Goal: Task Accomplishment & Management: Manage account settings

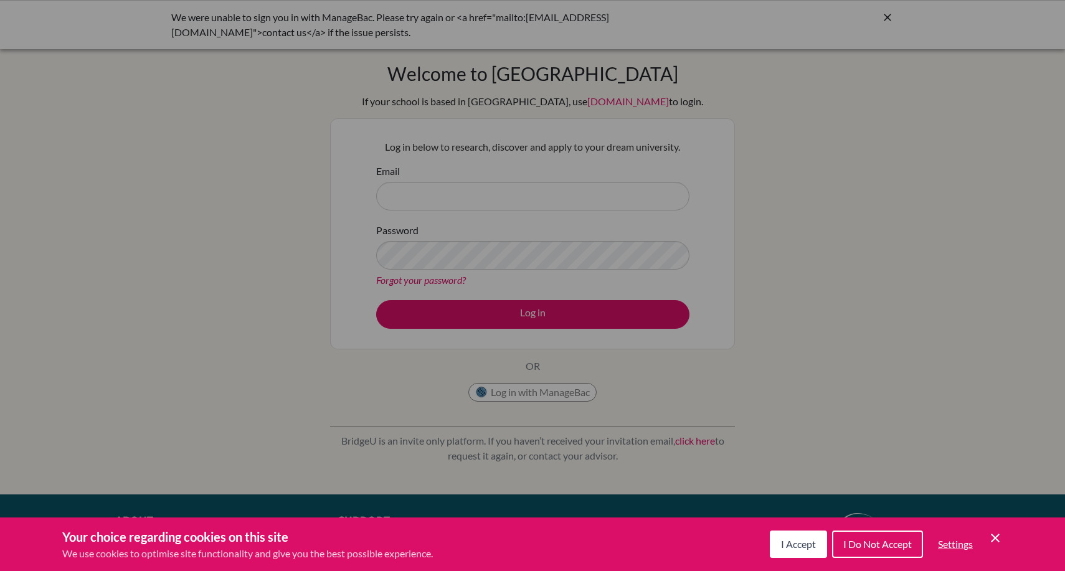
click at [804, 539] on span "I Accept" at bounding box center [798, 544] width 35 height 12
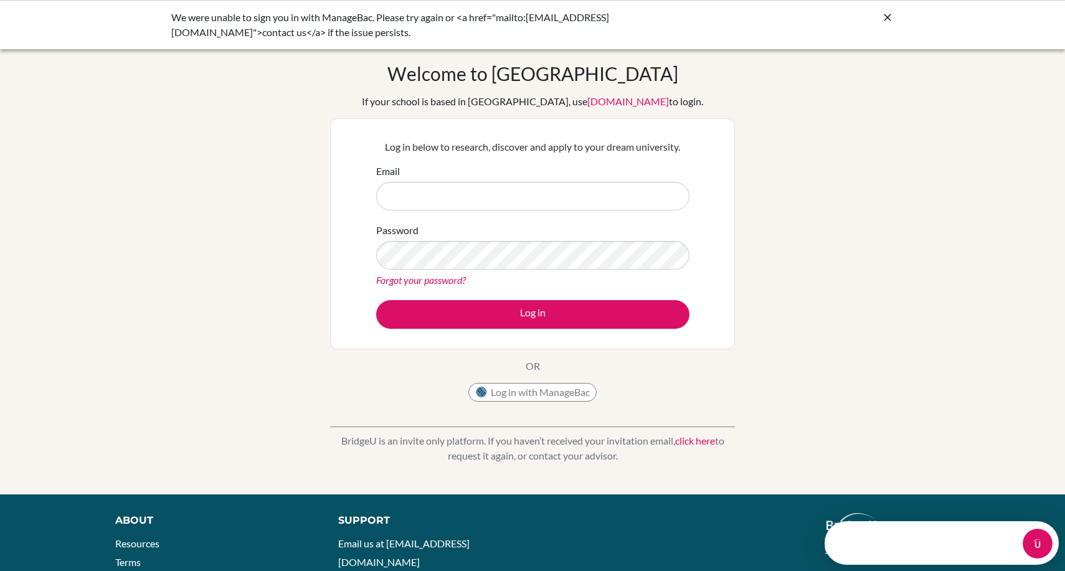
click at [884, 19] on icon at bounding box center [887, 17] width 12 height 12
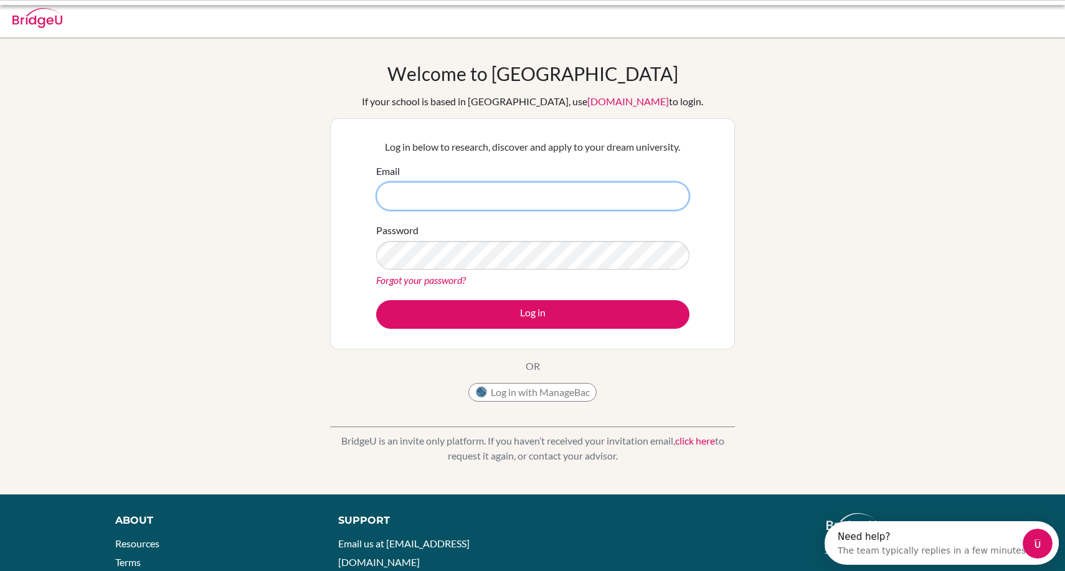
click at [465, 192] on input "Email" at bounding box center [532, 196] width 313 height 29
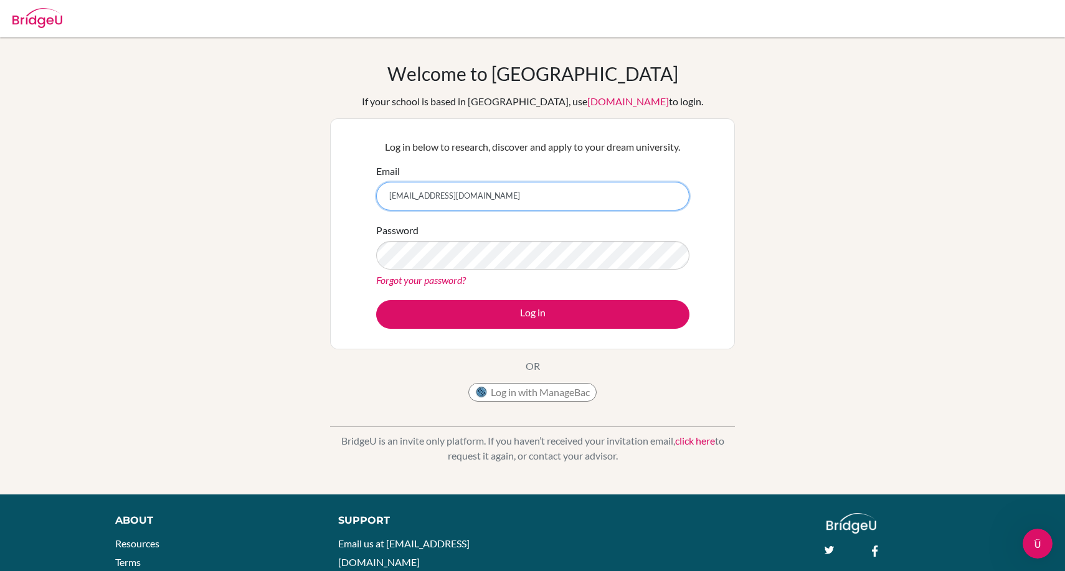
type input "lalsaud@bis-ny.org"
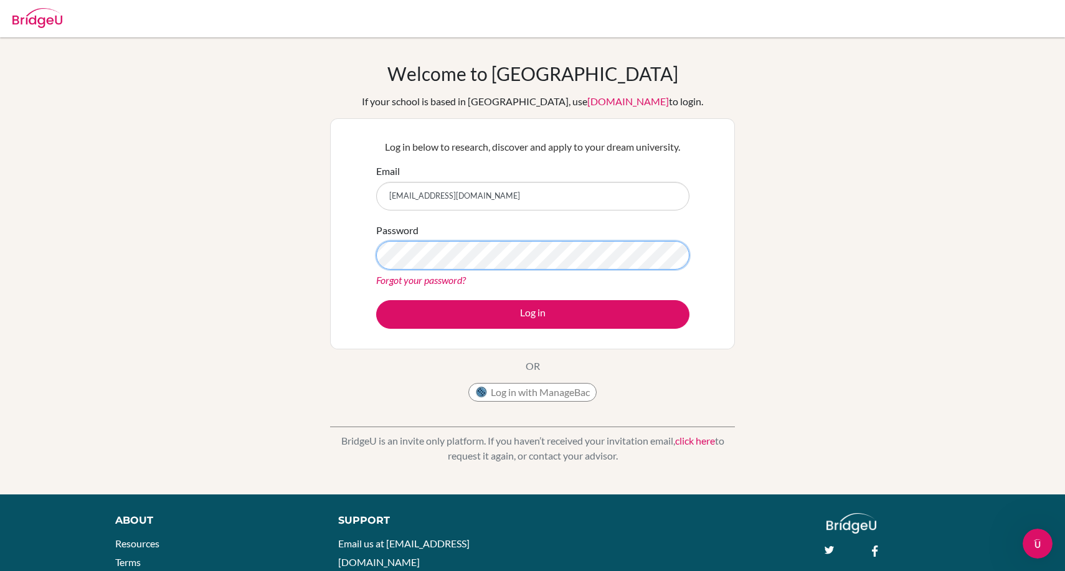
click at [376, 300] on button "Log in" at bounding box center [532, 314] width 313 height 29
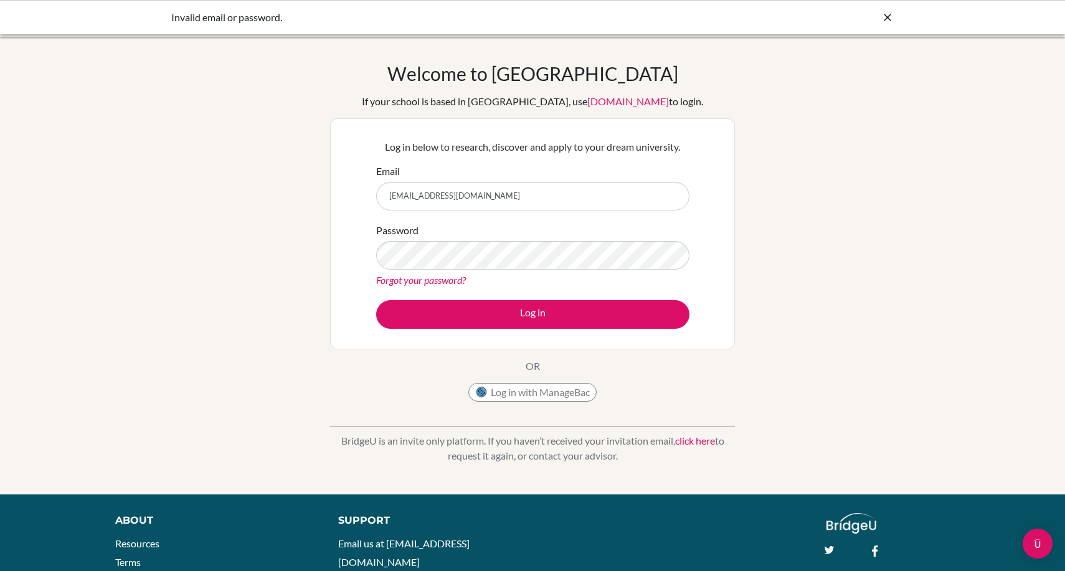
click at [440, 205] on input "lalsaud@bis-ny.org" at bounding box center [532, 196] width 313 height 29
click at [451, 199] on input "lalsaud@bis-ny.org" at bounding box center [532, 196] width 313 height 29
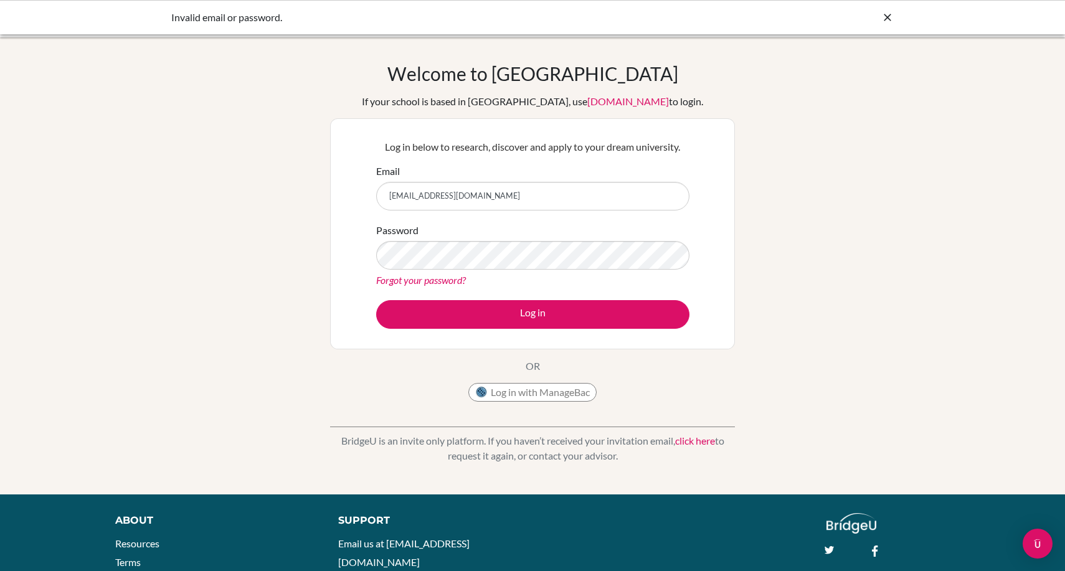
type input "[EMAIL_ADDRESS][DOMAIN_NAME]"
click at [376, 300] on button "Log in" at bounding box center [532, 314] width 313 height 29
click at [509, 402] on div "Log in with ManageBac" at bounding box center [532, 395] width 128 height 25
click at [513, 389] on button "Log in with ManageBac" at bounding box center [532, 392] width 128 height 19
